Goal: Understand process/instructions: Learn how to perform a task or action

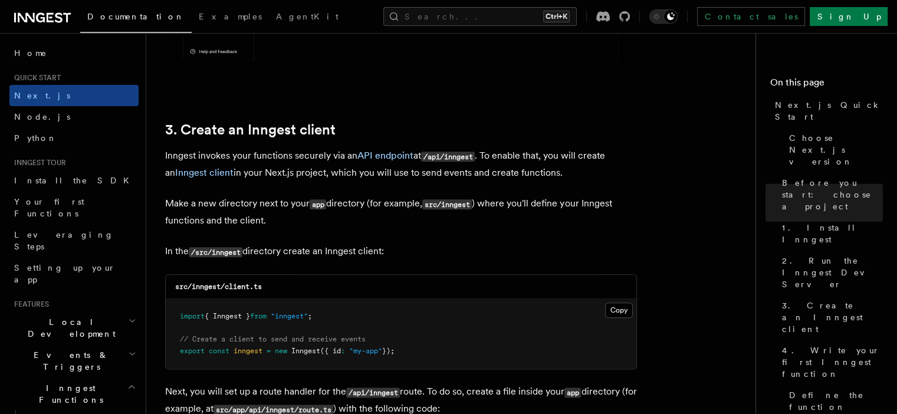
scroll to position [1516, 0]
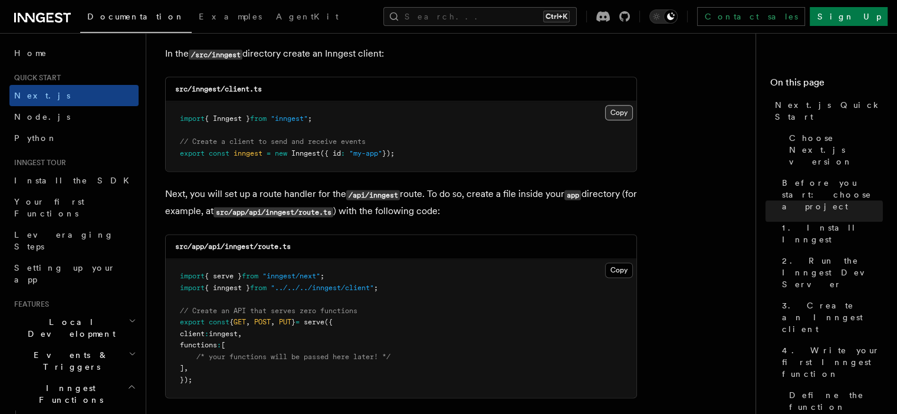
click at [613, 113] on button "Copy Copied" at bounding box center [619, 112] width 28 height 15
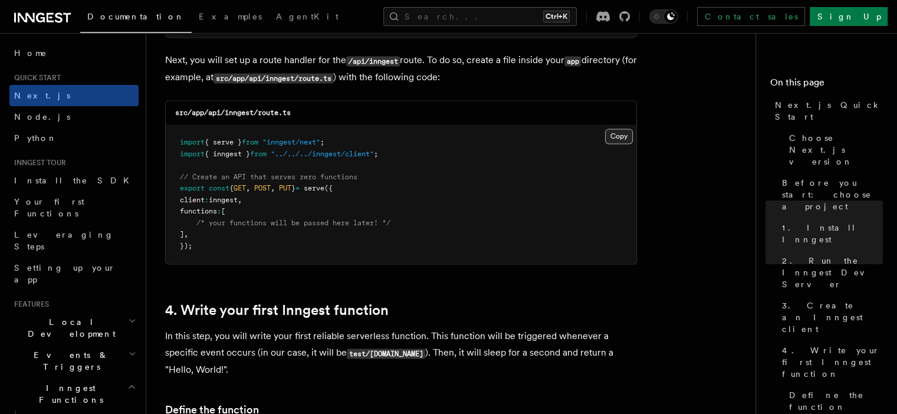
click at [625, 137] on button "Copy Copied" at bounding box center [619, 136] width 28 height 15
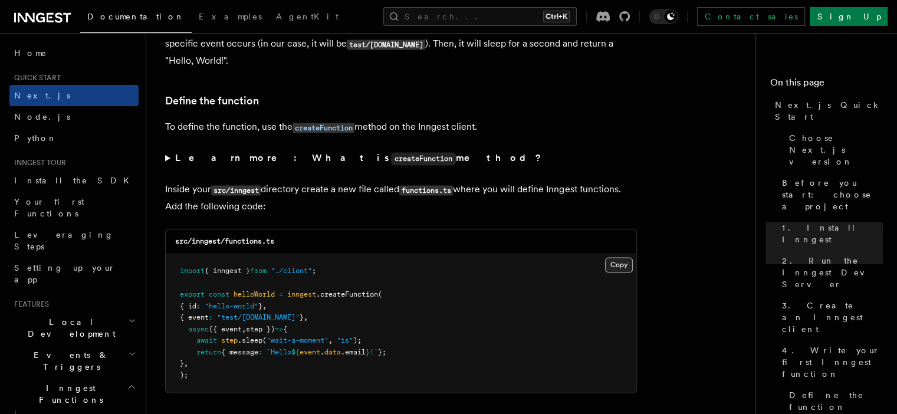
click at [613, 262] on button "Copy Copied" at bounding box center [619, 264] width 28 height 15
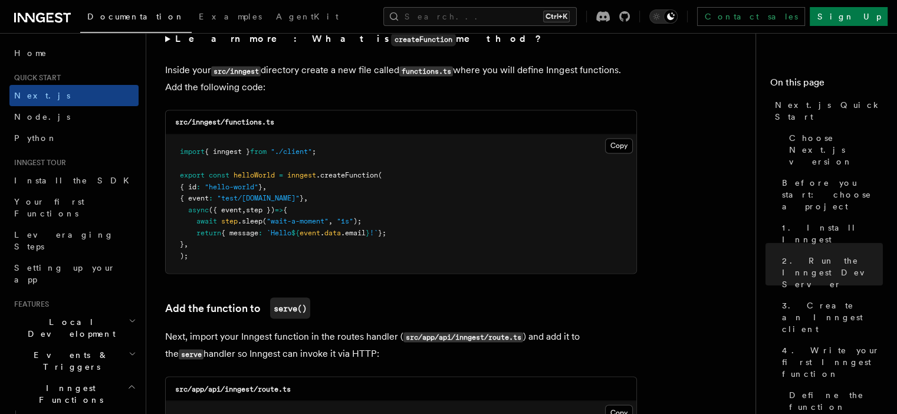
scroll to position [2080, 0]
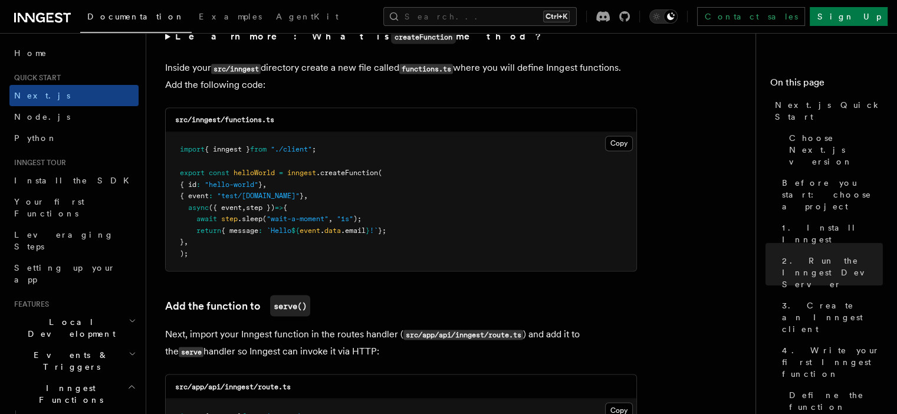
click at [605, 136] on button "Copy Copied" at bounding box center [619, 143] width 28 height 15
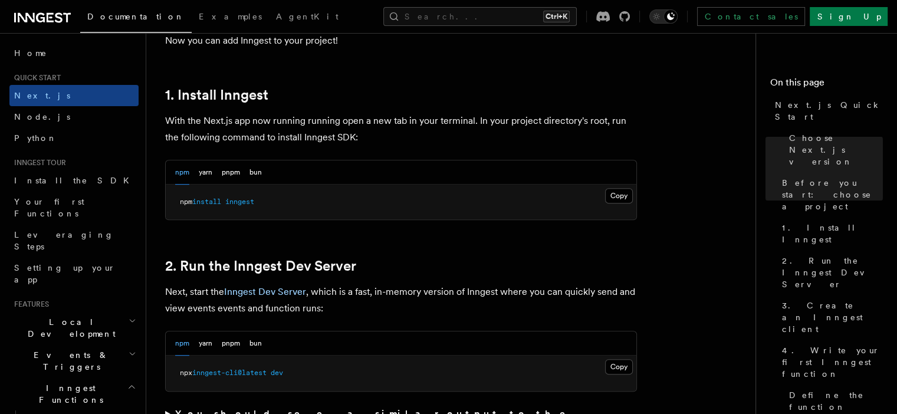
scroll to position [608, 0]
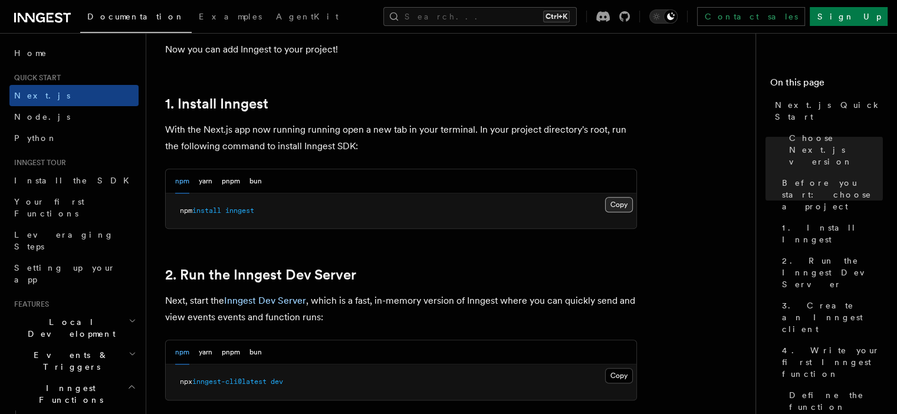
click at [617, 203] on button "Copy Copied" at bounding box center [619, 204] width 28 height 15
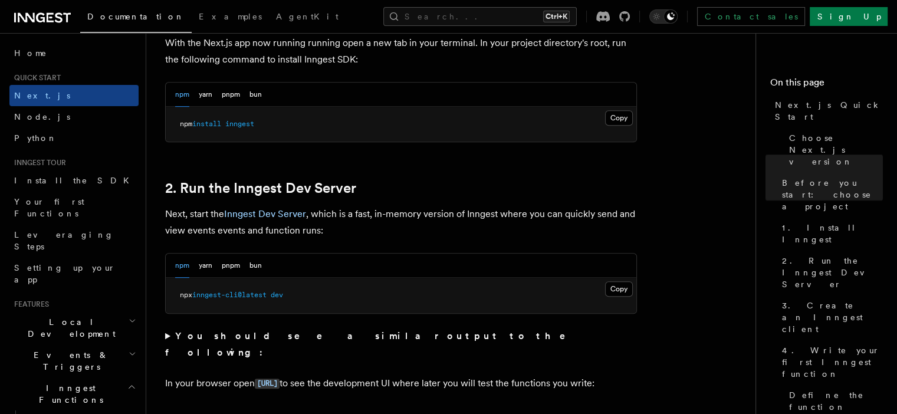
scroll to position [696, 0]
click at [607, 281] on button "Copy Copied" at bounding box center [619, 288] width 28 height 15
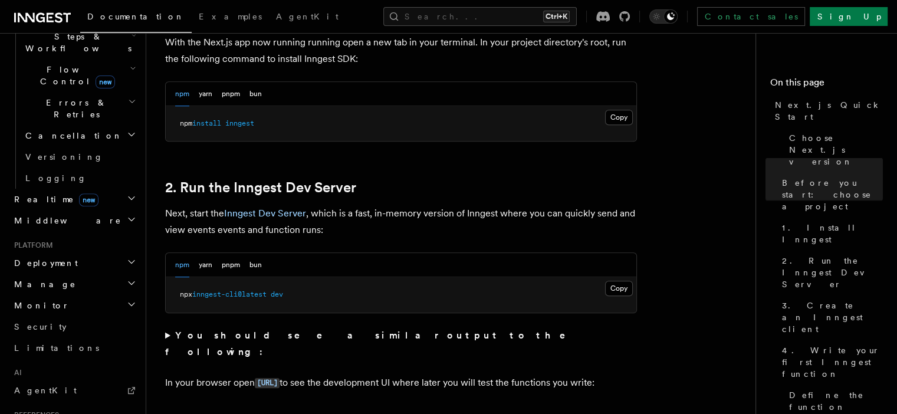
scroll to position [445, 0]
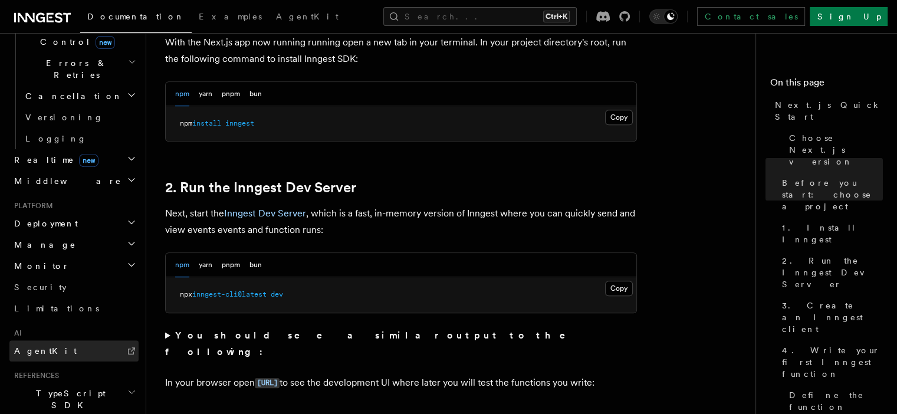
click at [57, 340] on link "AgentKit" at bounding box center [73, 350] width 129 height 21
